Goal: Find specific page/section

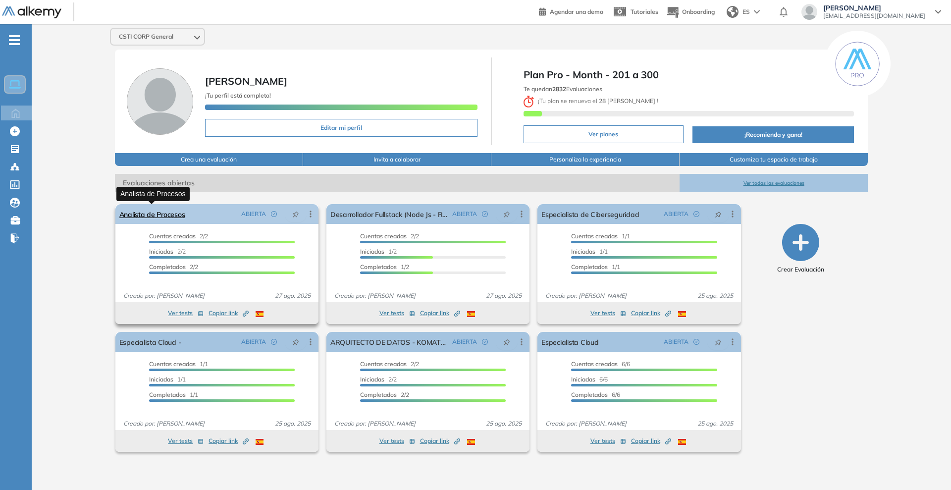
click at [171, 218] on link "Analista de Procesos" at bounding box center [152, 214] width 66 height 20
